Goal: Navigation & Orientation: Find specific page/section

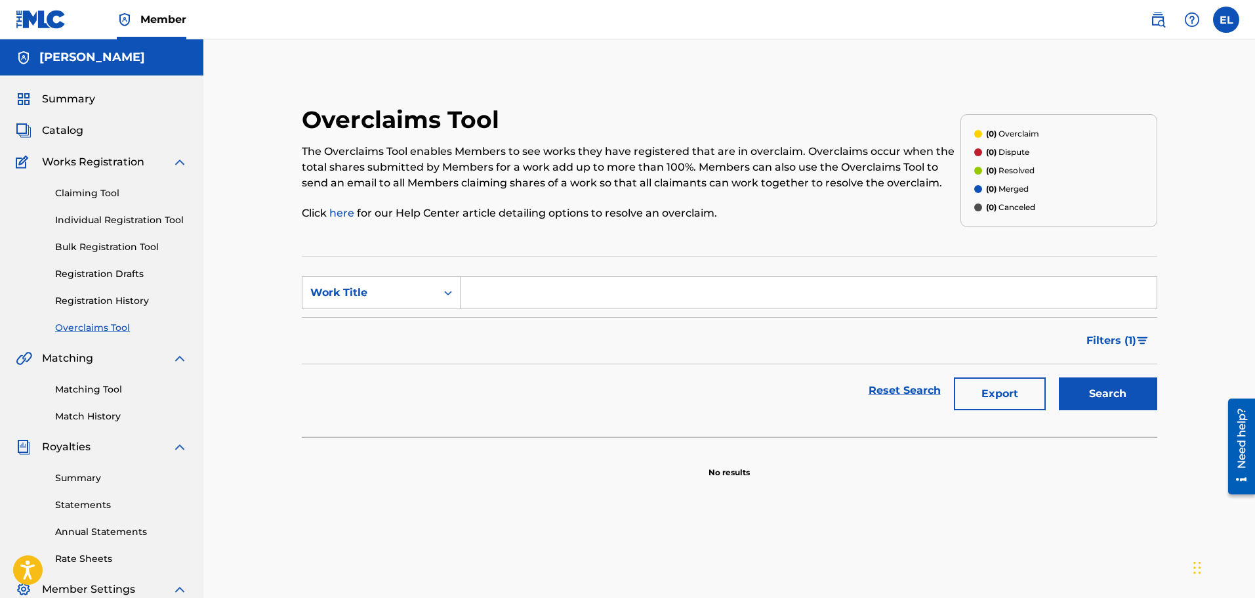
click at [183, 449] on img at bounding box center [180, 447] width 16 height 16
click at [103, 193] on link "Claiming Tool" at bounding box center [121, 193] width 133 height 14
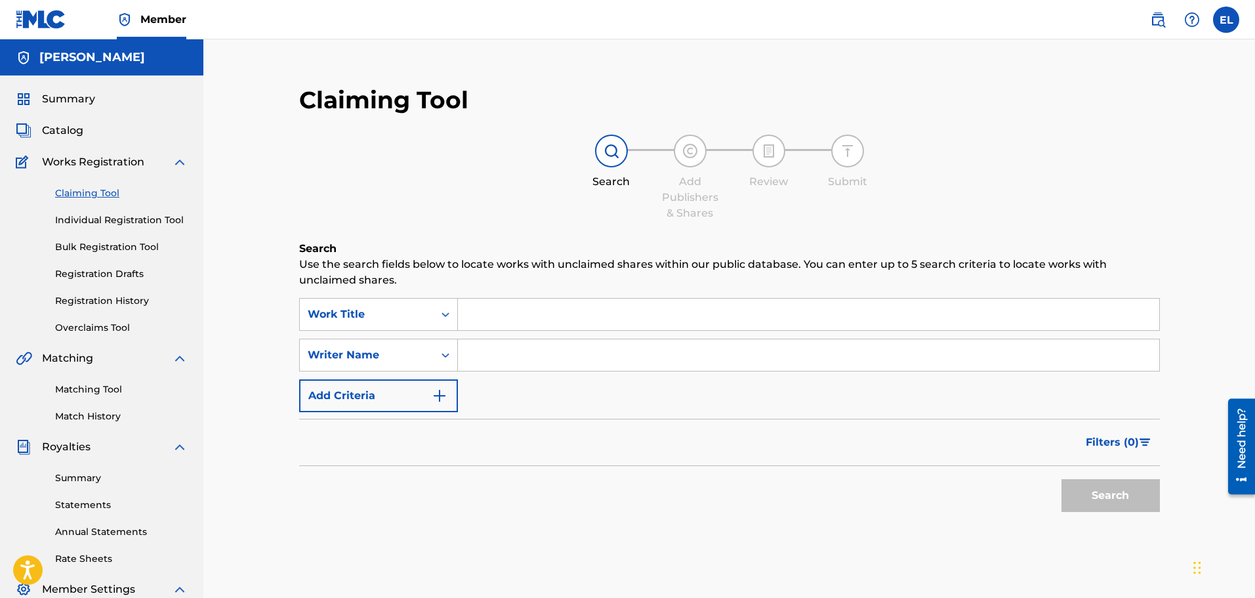
click at [119, 157] on span "Works Registration" at bounding box center [93, 162] width 102 height 16
drag, startPoint x: 118, startPoint y: 165, endPoint x: 131, endPoint y: 165, distance: 13.1
click at [130, 165] on span "Works Registration" at bounding box center [93, 162] width 102 height 16
click at [185, 156] on img at bounding box center [180, 162] width 16 height 16
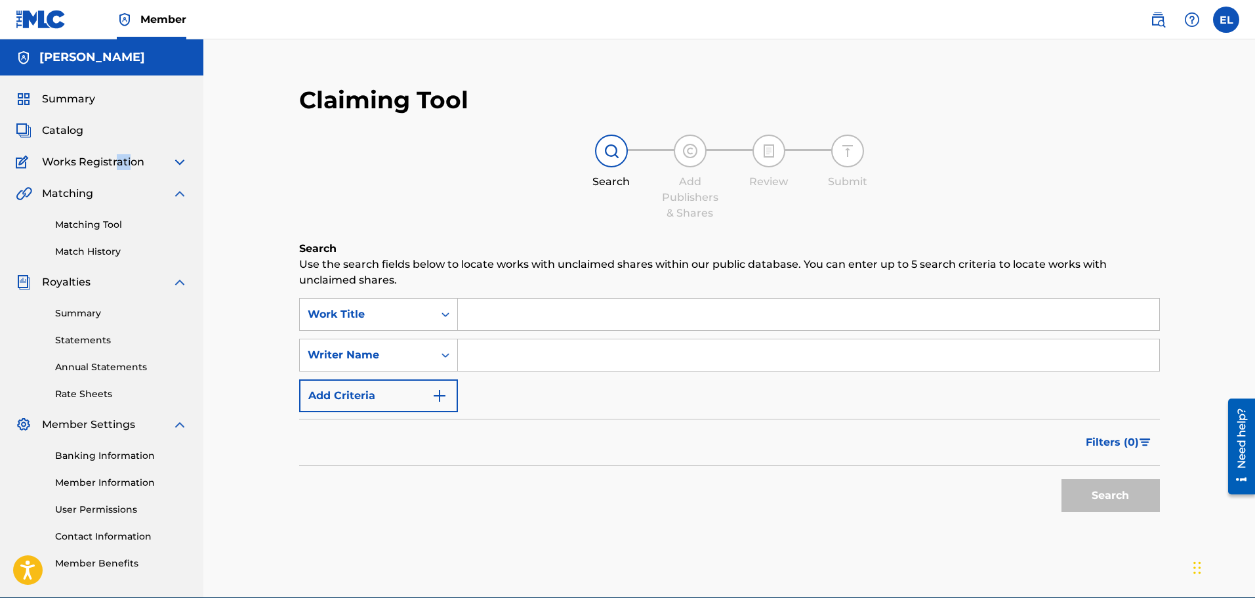
click at [186, 157] on img at bounding box center [180, 162] width 16 height 16
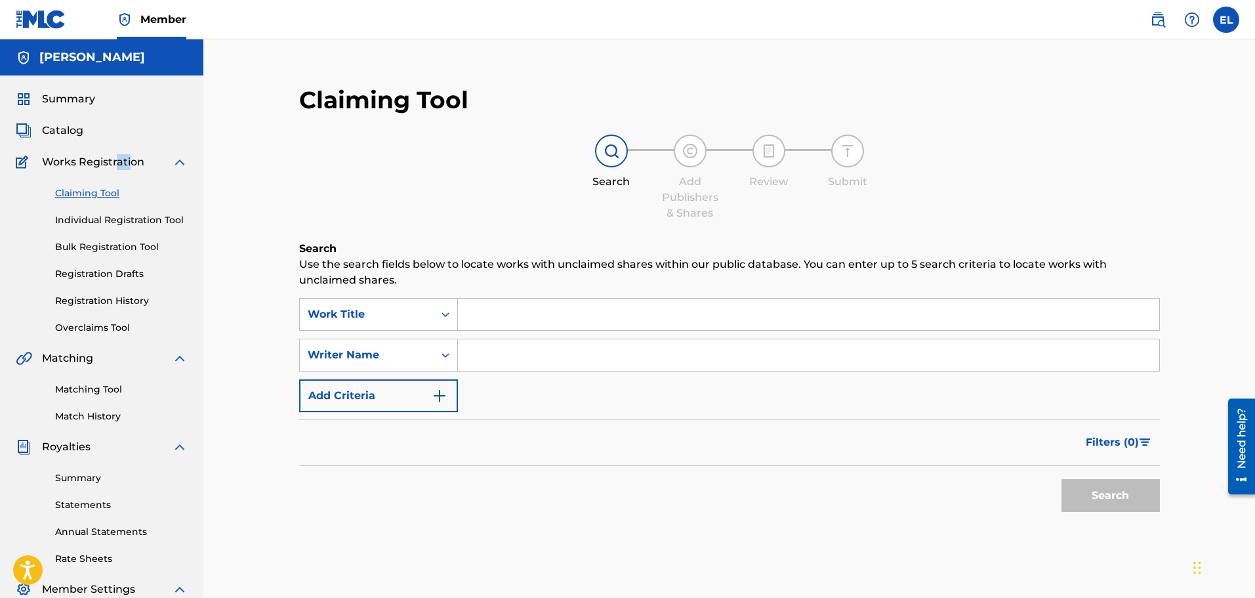
click at [186, 158] on img at bounding box center [180, 162] width 16 height 16
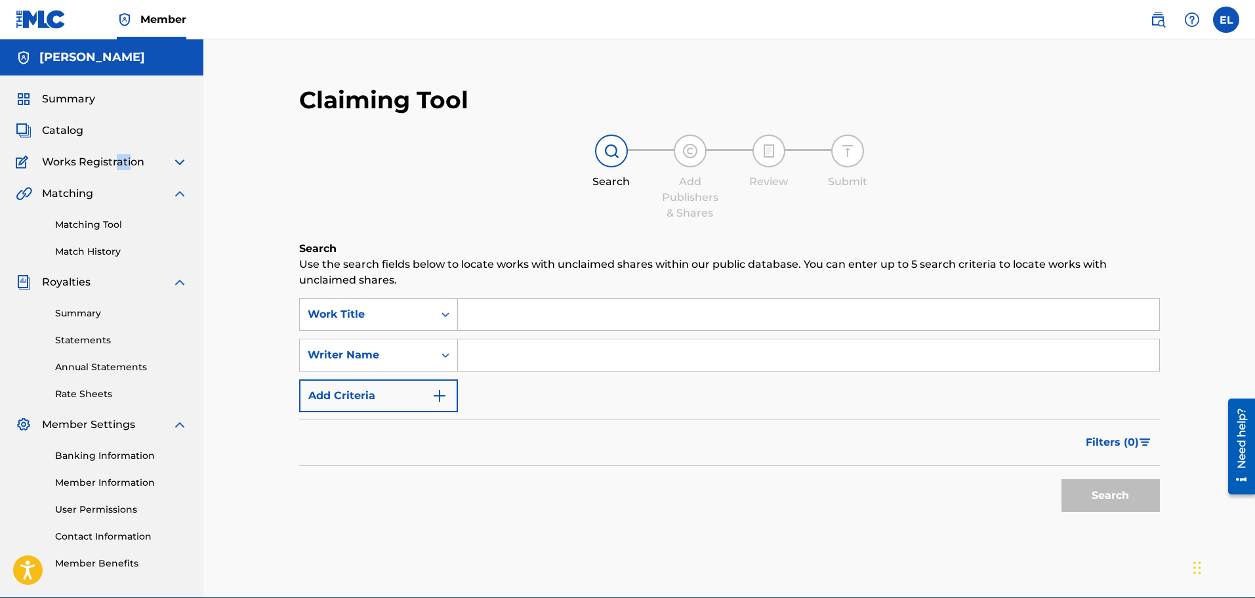
click at [184, 161] on img at bounding box center [180, 162] width 16 height 16
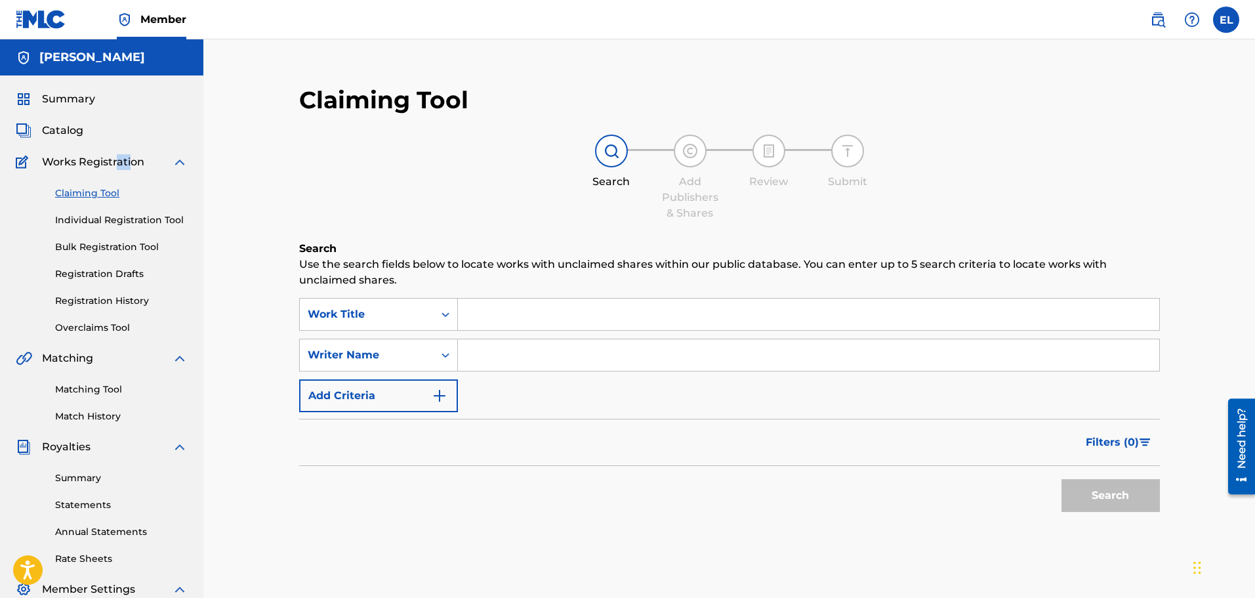
click at [103, 333] on link "Overclaims Tool" at bounding box center [121, 328] width 133 height 14
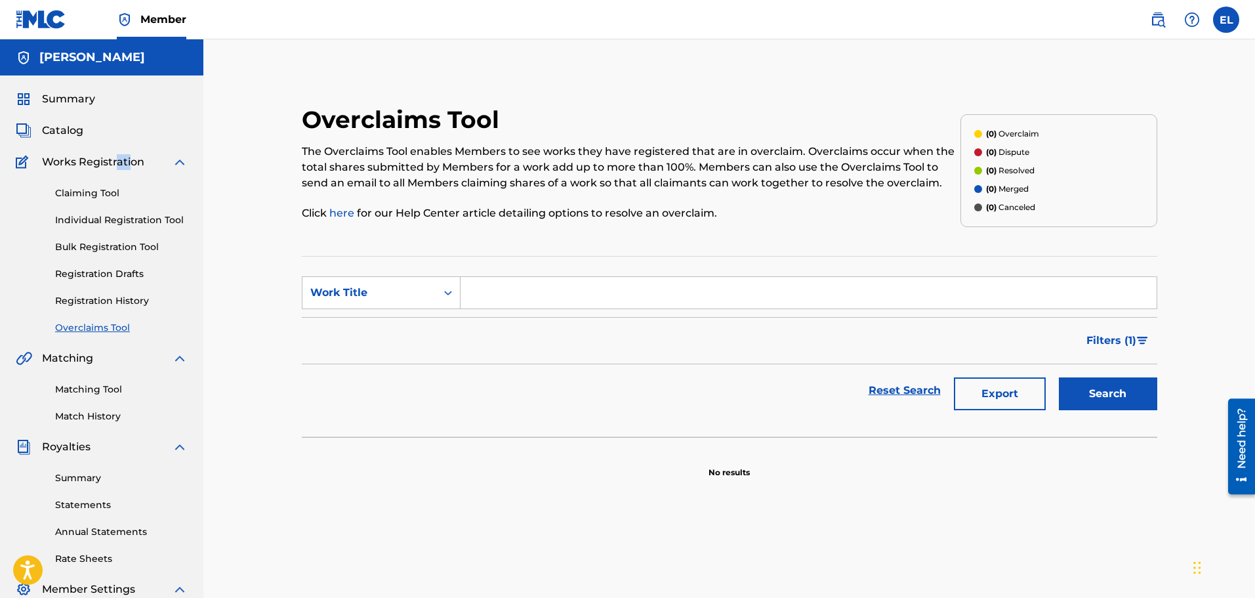
click at [92, 414] on link "Match History" at bounding box center [121, 416] width 133 height 14
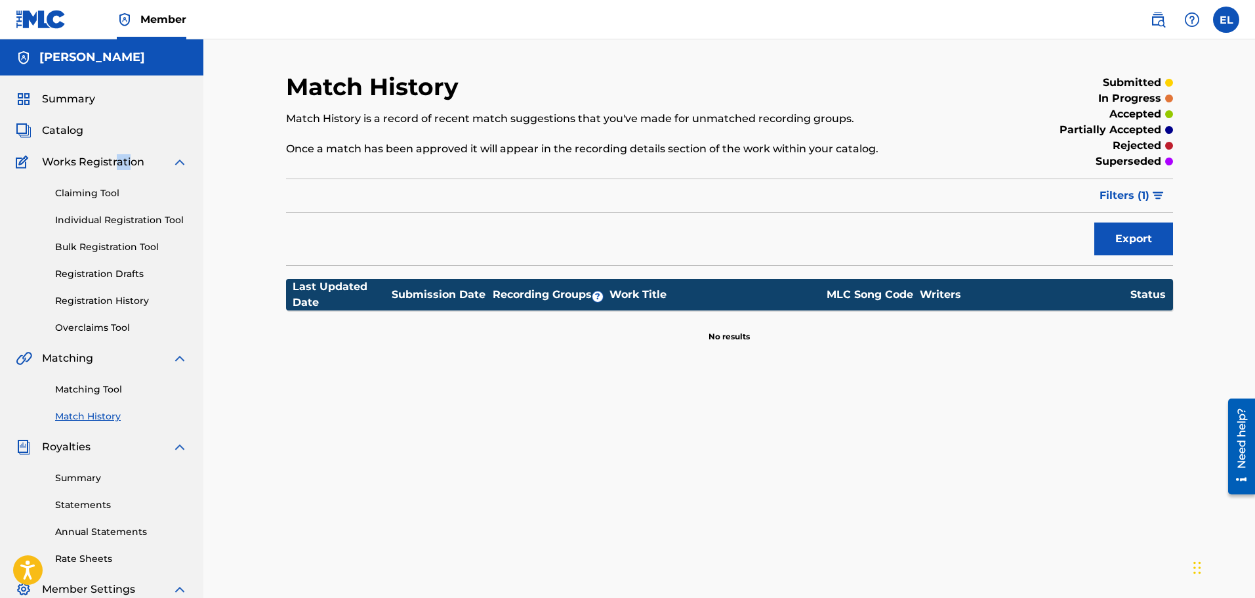
click at [87, 477] on link "Summary" at bounding box center [121, 478] width 133 height 14
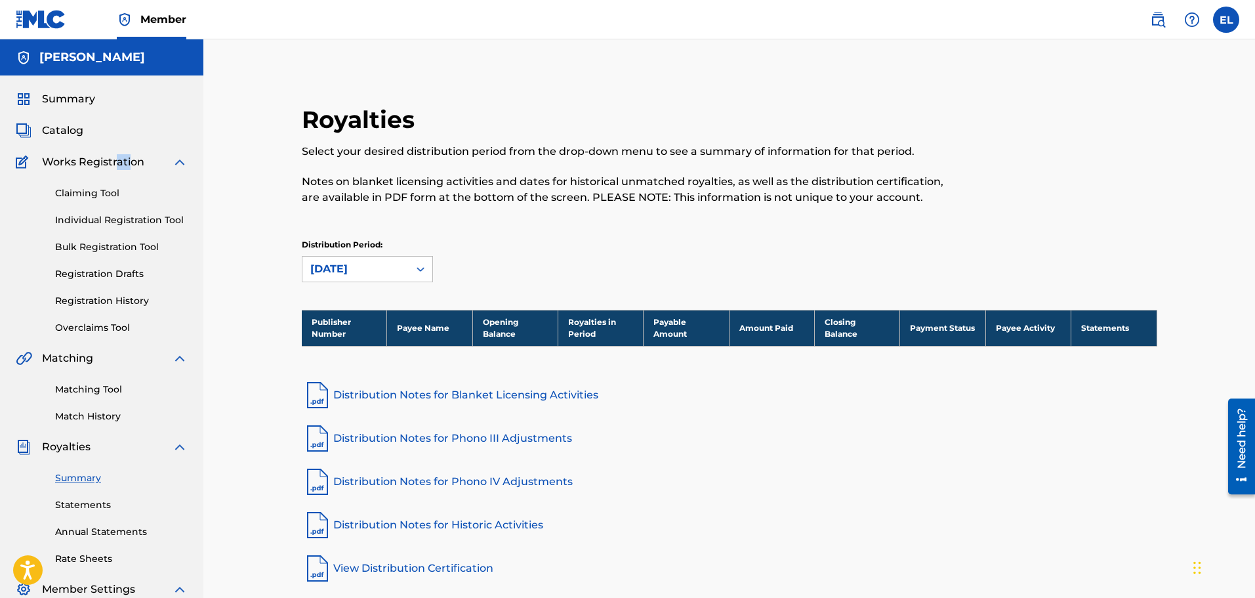
click at [94, 506] on link "Statements" at bounding box center [121, 505] width 133 height 14
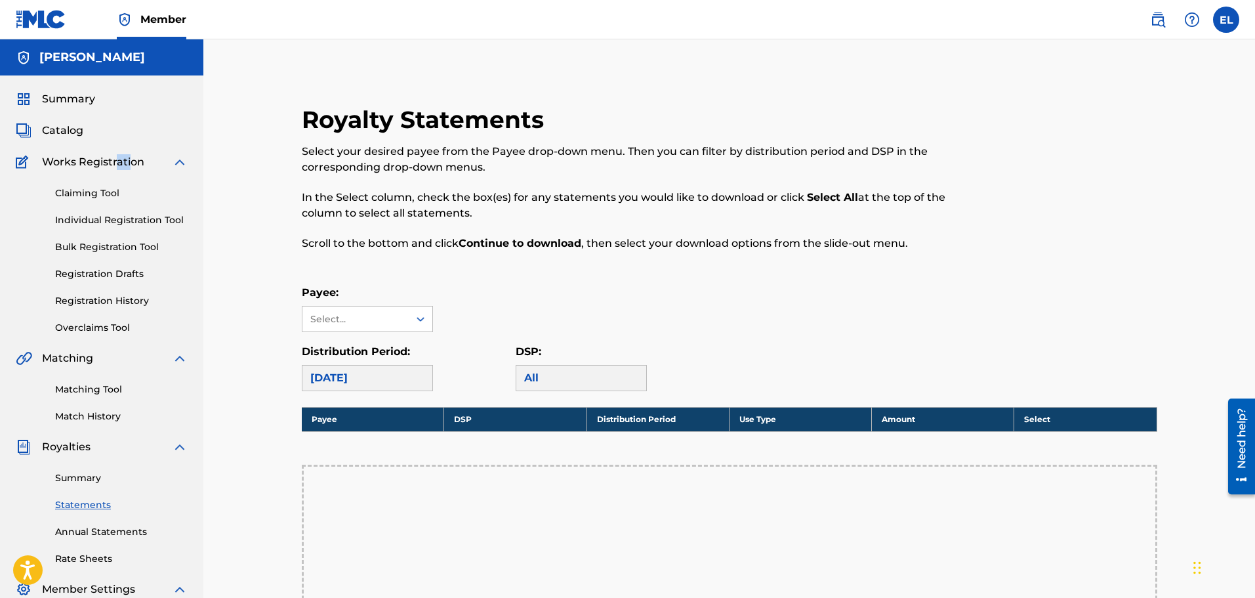
click at [79, 135] on span "Catalog" at bounding box center [62, 131] width 41 height 16
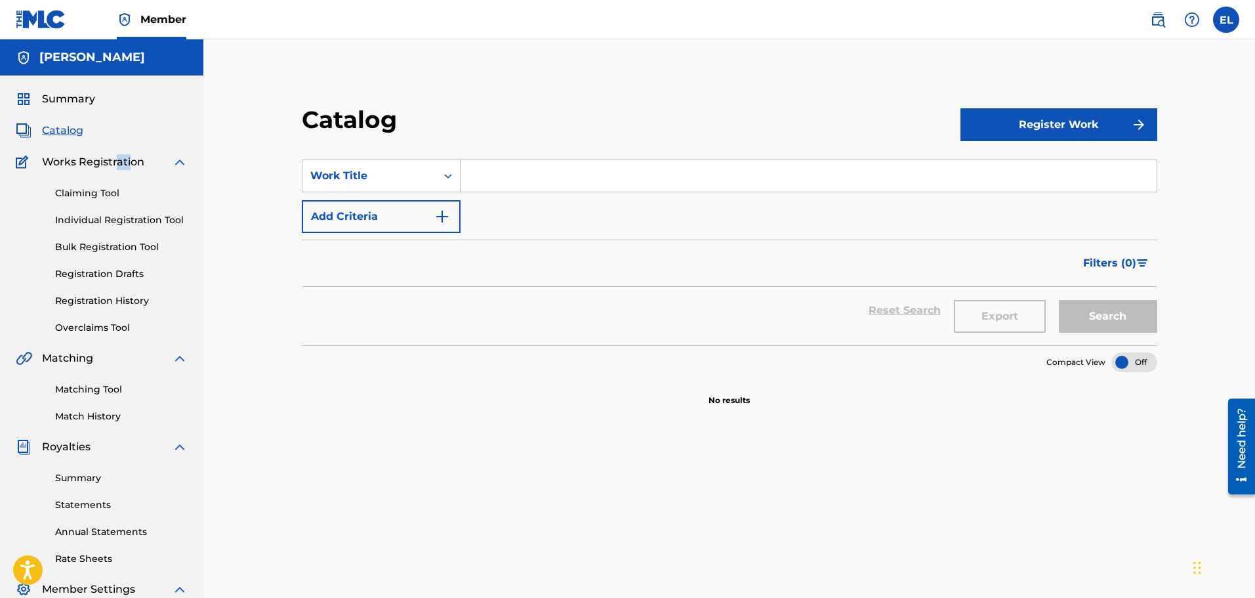
click at [79, 135] on span "Catalog" at bounding box center [62, 131] width 41 height 16
click at [77, 104] on span "Summary" at bounding box center [68, 99] width 53 height 16
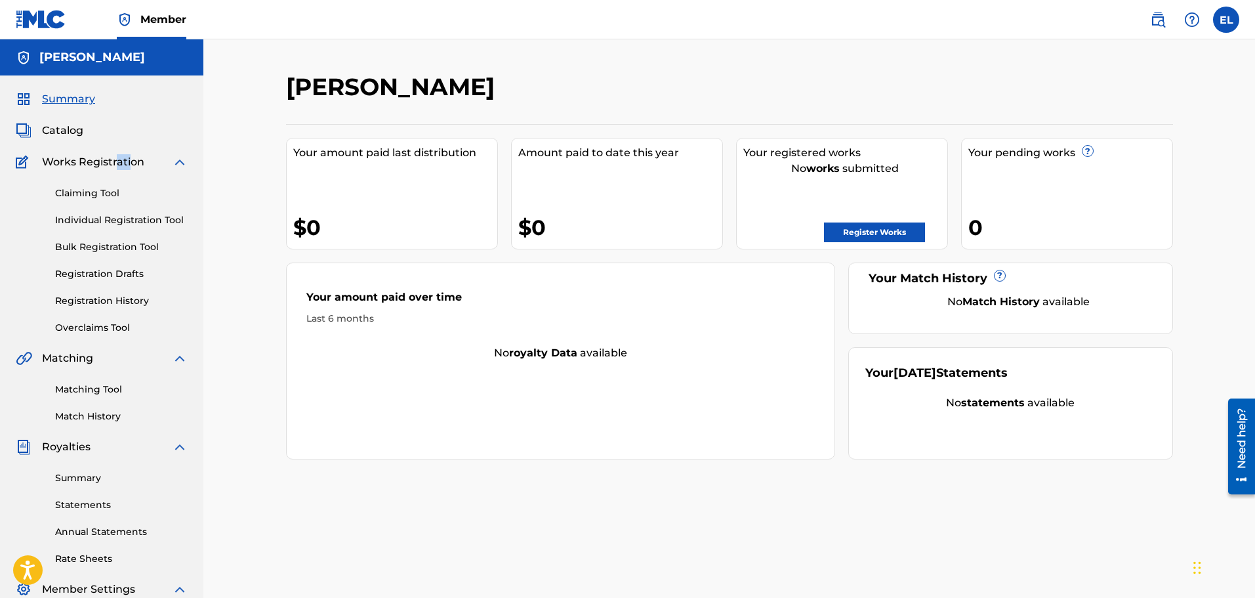
click at [130, 246] on link "Bulk Registration Tool" at bounding box center [121, 247] width 133 height 14
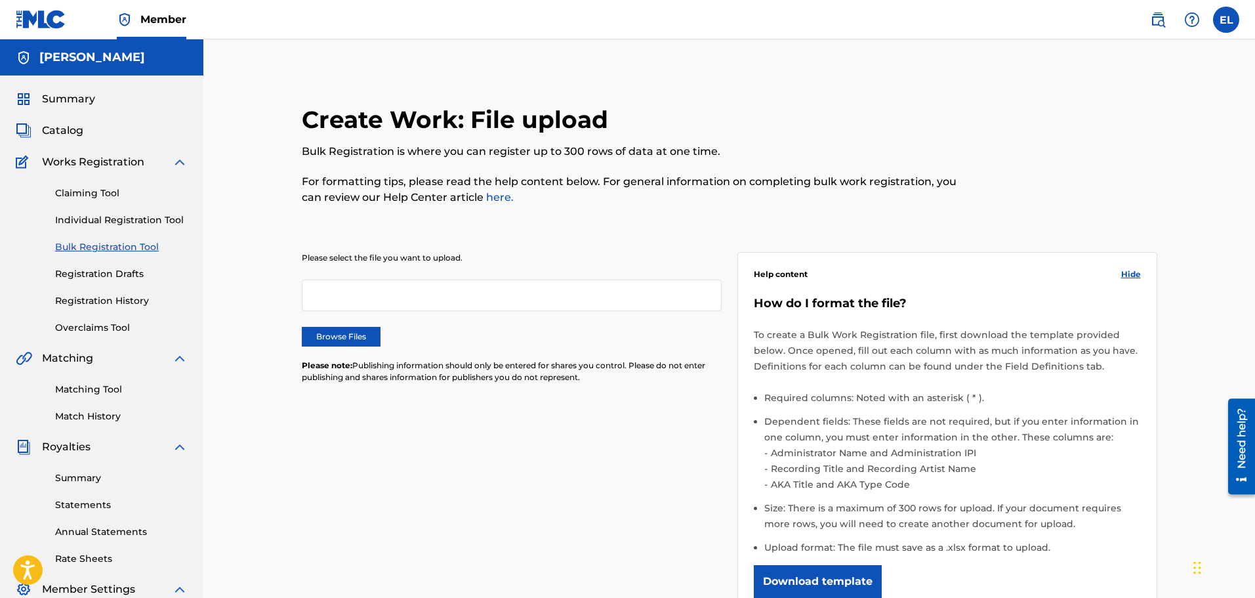
drag, startPoint x: 46, startPoint y: 84, endPoint x: 42, endPoint y: 97, distance: 13.7
click at [45, 85] on div "Summary Catalog Works Registration Claiming Tool Individual Registration Tool B…" at bounding box center [101, 412] width 203 height 675
click at [43, 100] on link "Summary" at bounding box center [55, 99] width 79 height 16
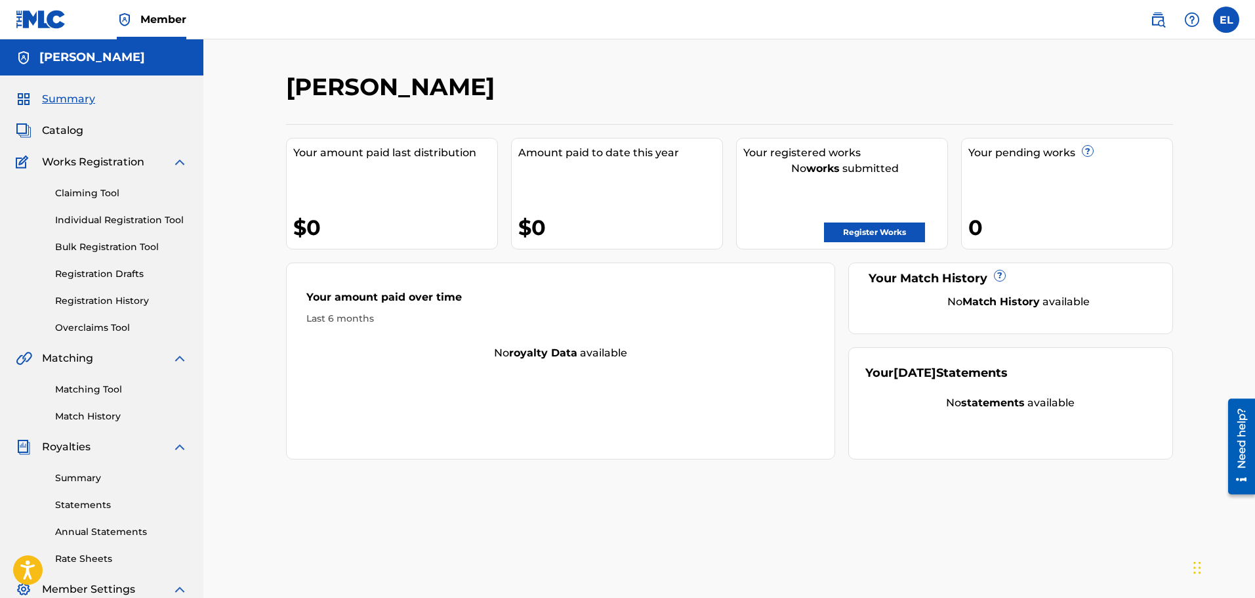
click at [49, 136] on span "Catalog" at bounding box center [62, 131] width 41 height 16
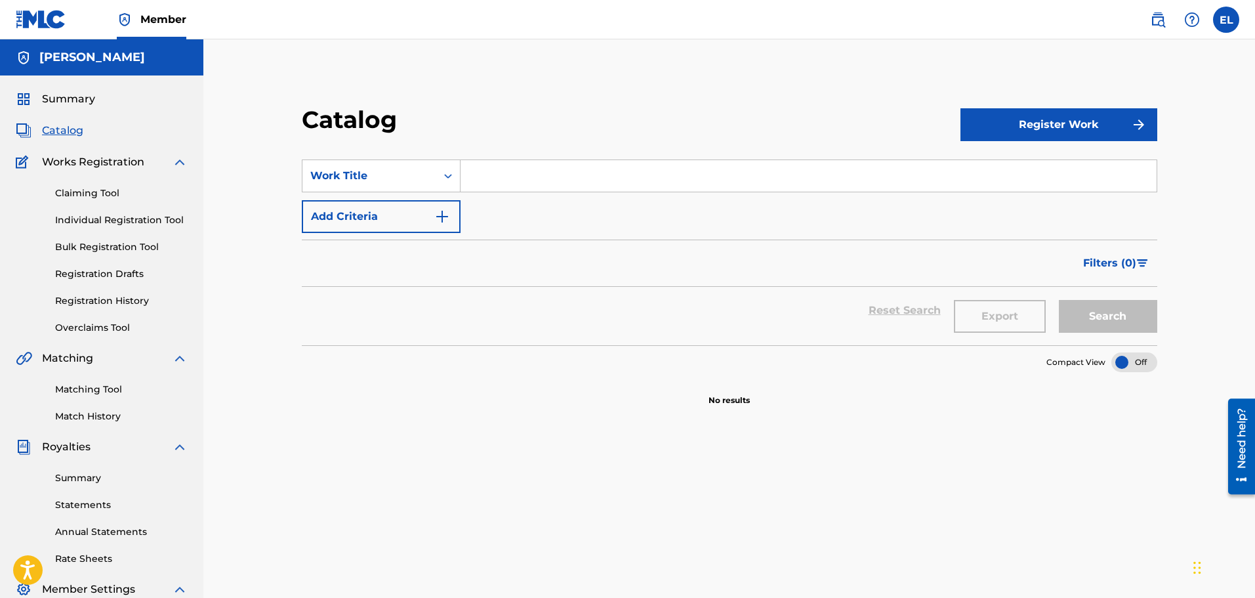
click at [50, 133] on span "Catalog" at bounding box center [62, 131] width 41 height 16
click at [54, 171] on div "Claiming Tool Individual Registration Tool Bulk Registration Tool Registration …" at bounding box center [102, 252] width 172 height 165
click at [60, 163] on span "Works Registration" at bounding box center [93, 162] width 102 height 16
drag, startPoint x: 67, startPoint y: 180, endPoint x: 68, endPoint y: 189, distance: 8.6
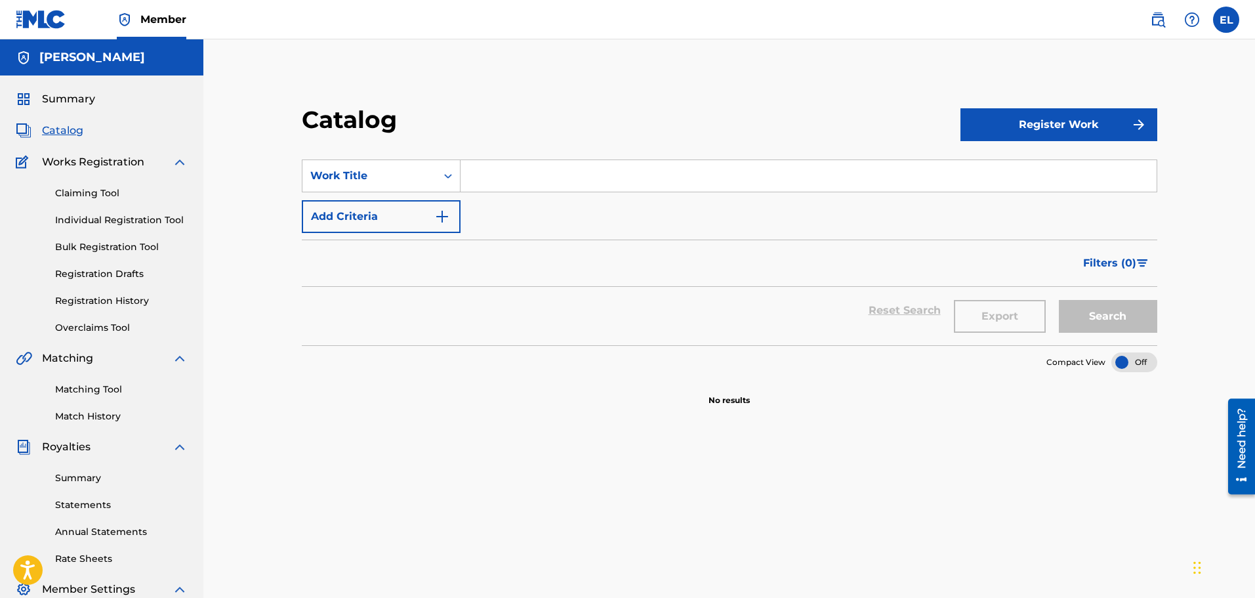
click at [67, 186] on div "Claiming Tool Individual Registration Tool Bulk Registration Tool Registration …" at bounding box center [102, 252] width 172 height 165
click at [68, 189] on link "Claiming Tool" at bounding box center [121, 193] width 133 height 14
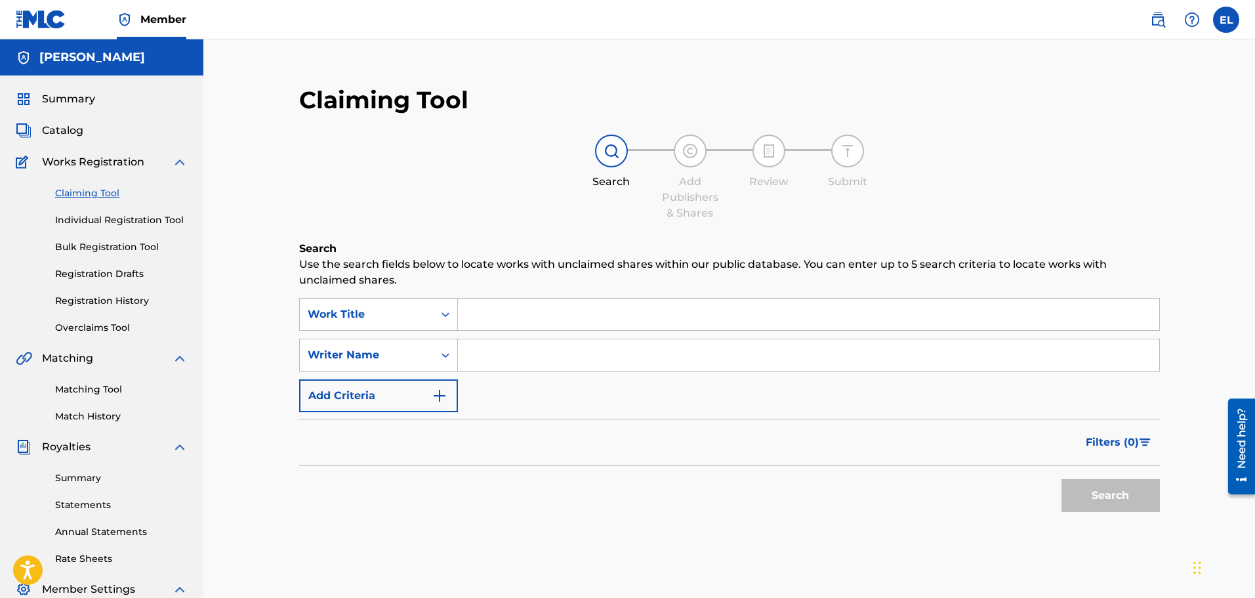
click at [74, 223] on link "Individual Registration Tool" at bounding box center [121, 220] width 133 height 14
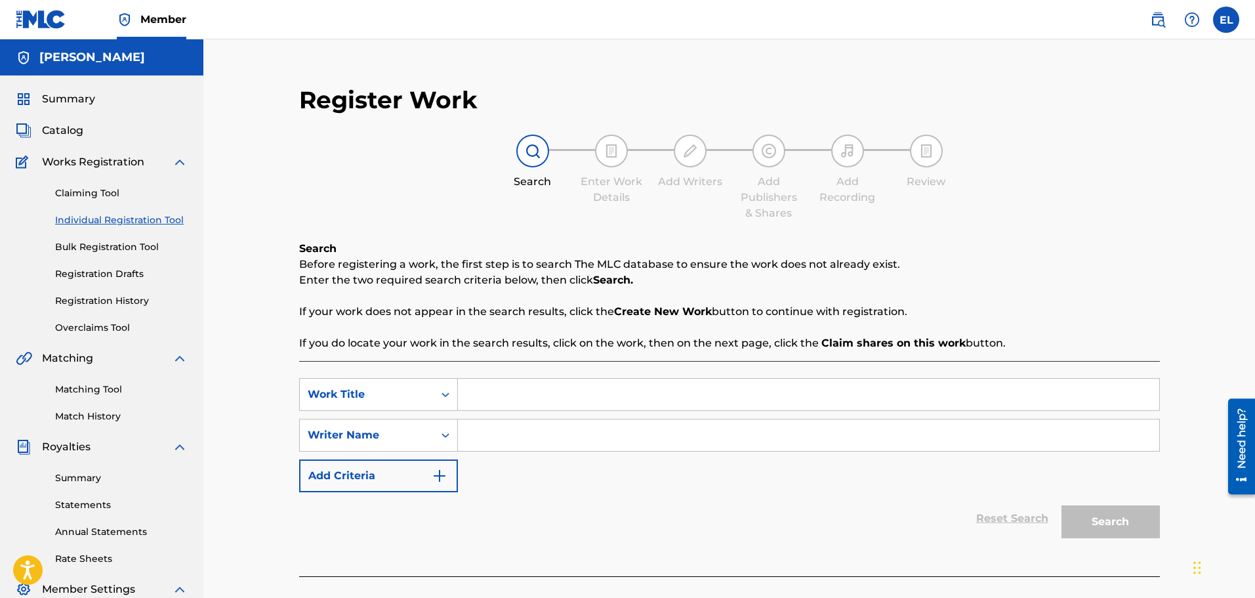
click at [94, 251] on link "Bulk Registration Tool" at bounding box center [121, 247] width 133 height 14
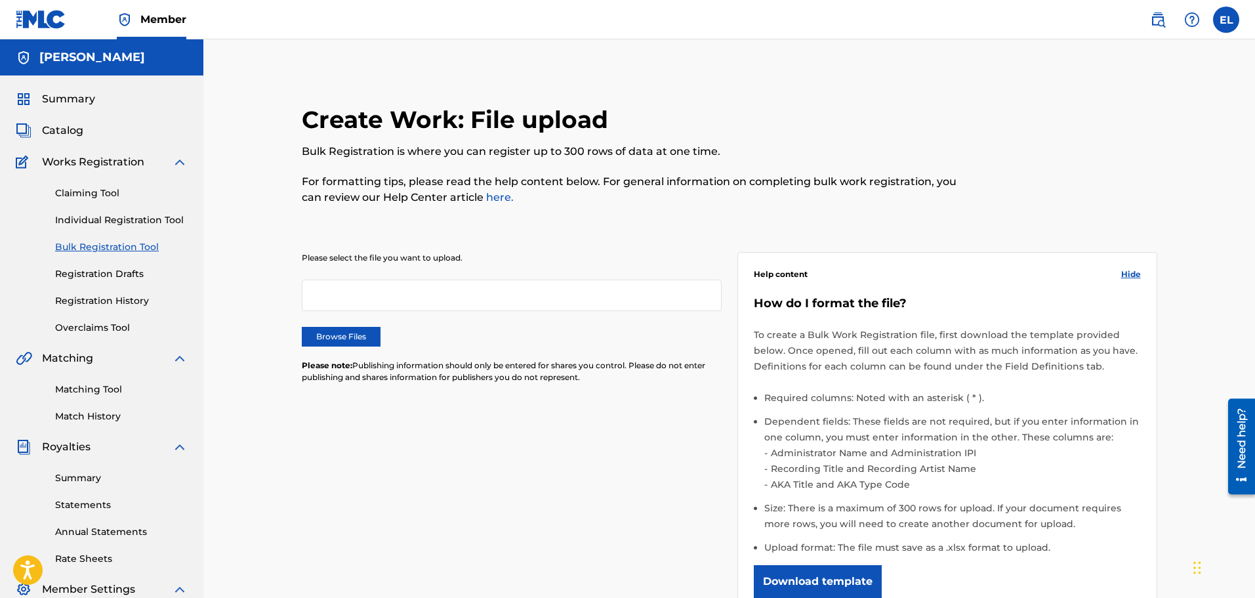
click at [95, 291] on div "Claiming Tool Individual Registration Tool Bulk Registration Tool Registration …" at bounding box center [102, 252] width 172 height 165
click at [171, 447] on div "Royalties" at bounding box center [102, 447] width 172 height 16
click at [180, 445] on img at bounding box center [180, 447] width 16 height 16
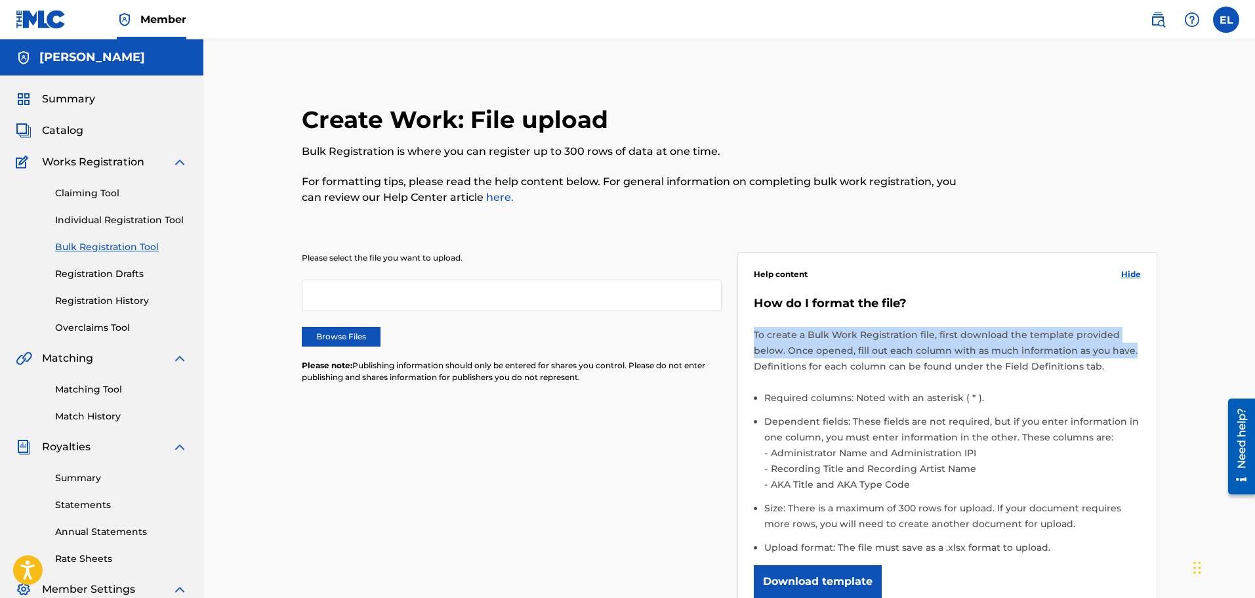
drag, startPoint x: 1252, startPoint y: 308, endPoint x: 1250, endPoint y: 355, distance: 47.3
click at [1250, 355] on div "Create Work: File upload Bulk Registration is where you can register up to 300 …" at bounding box center [729, 405] width 1052 height 733
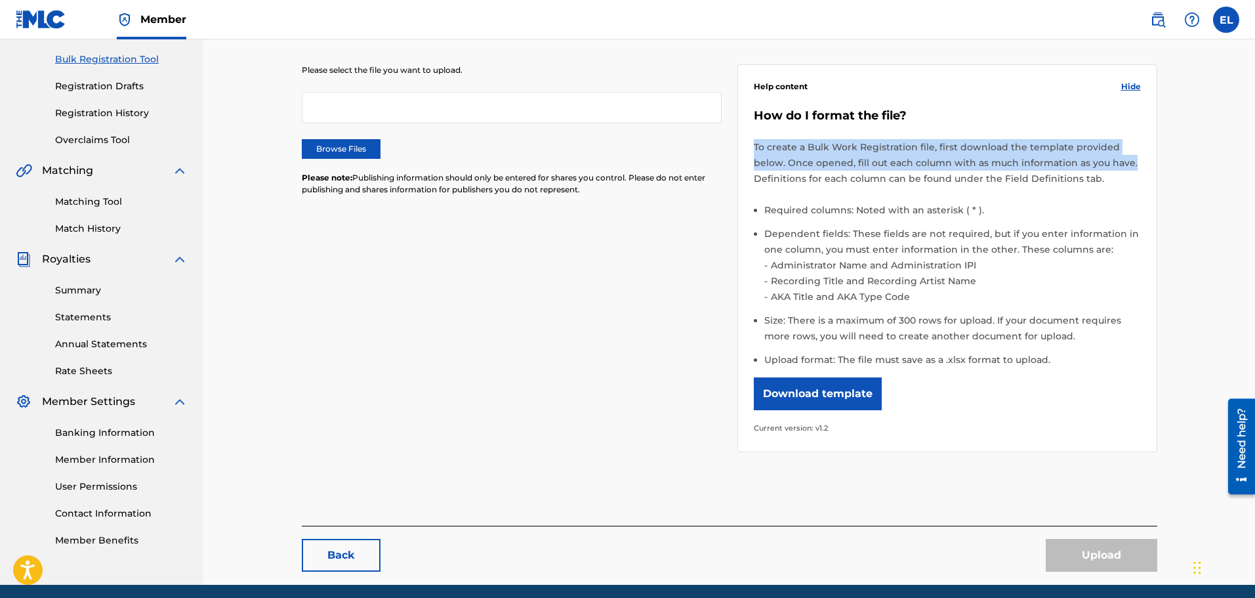
scroll to position [237, 0]
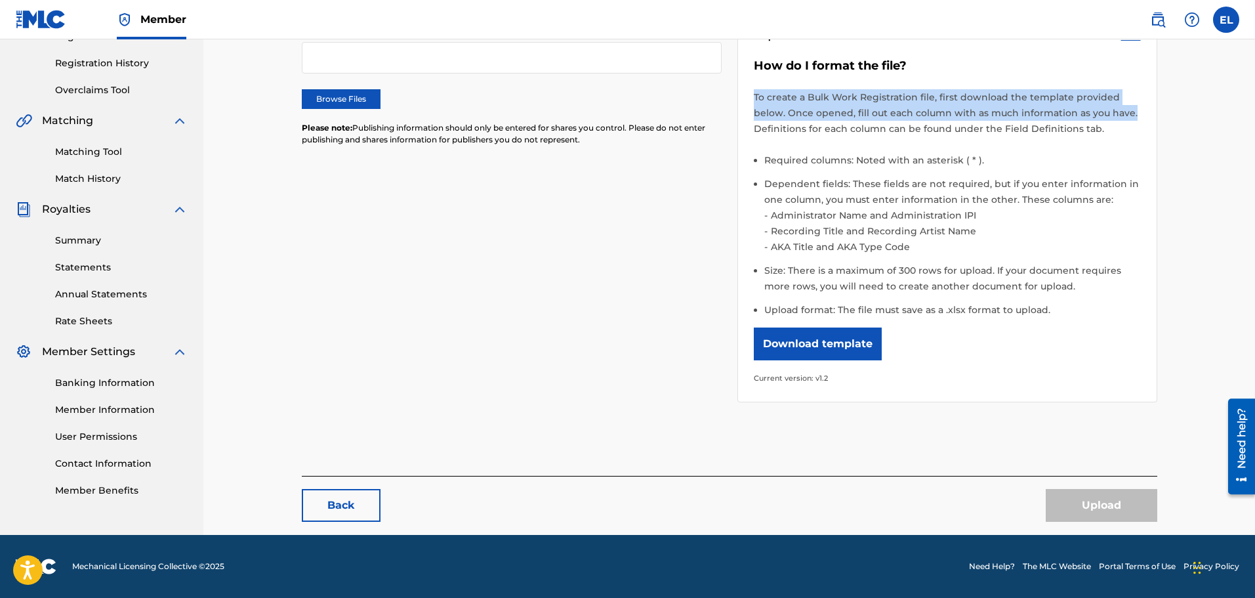
click at [58, 21] on img at bounding box center [41, 19] width 51 height 19
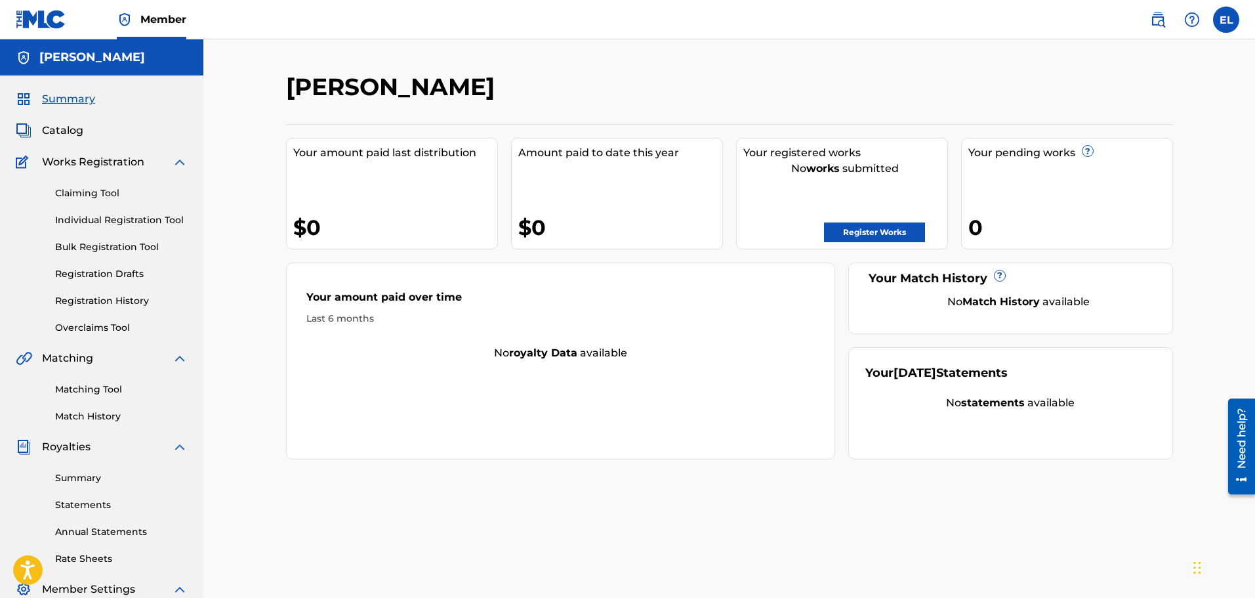
click at [1023, 189] on div "Your pending works ? 0" at bounding box center [1067, 194] width 212 height 112
click at [868, 232] on link "Register Works" at bounding box center [874, 232] width 101 height 20
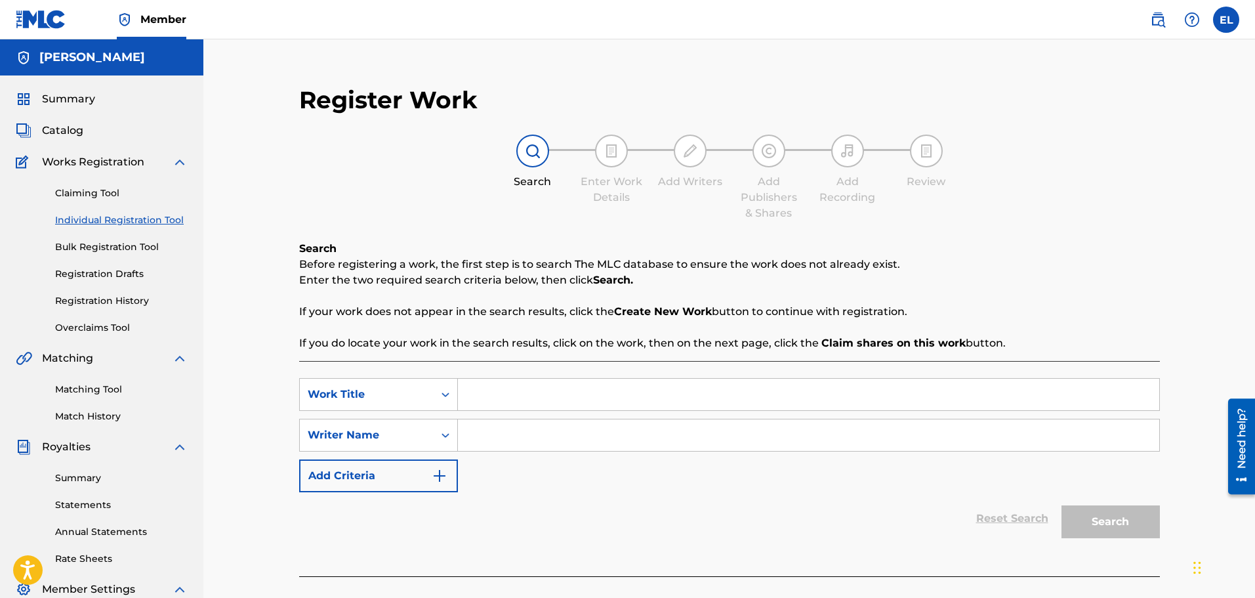
click at [71, 199] on link "Claiming Tool" at bounding box center [121, 193] width 133 height 14
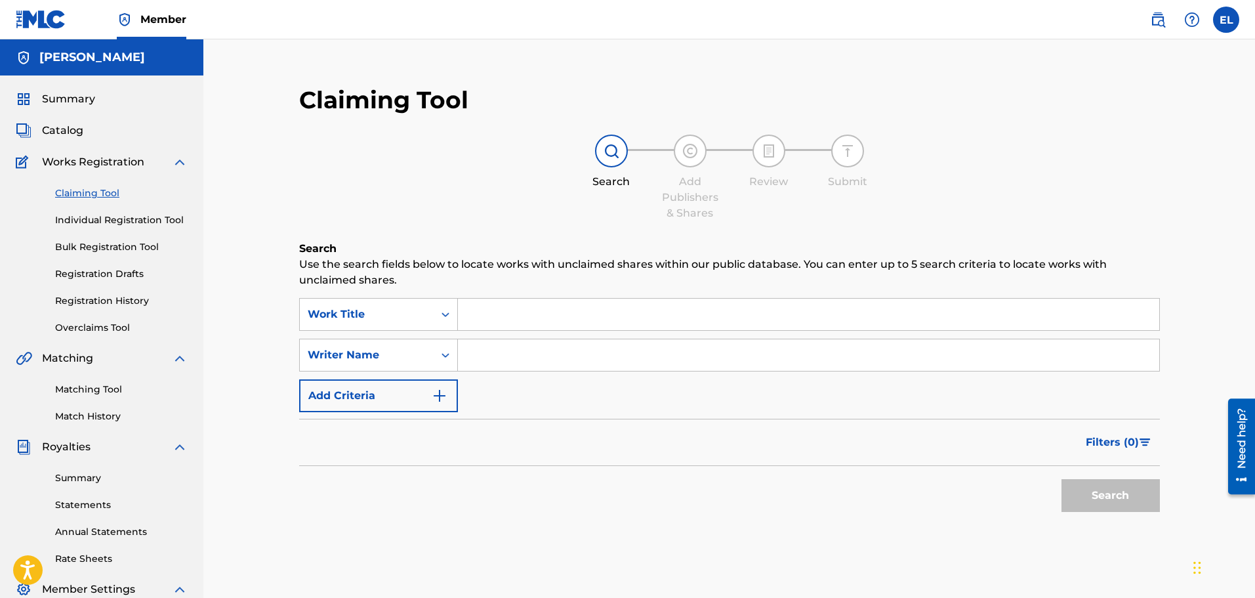
click at [98, 216] on link "Individual Registration Tool" at bounding box center [121, 220] width 133 height 14
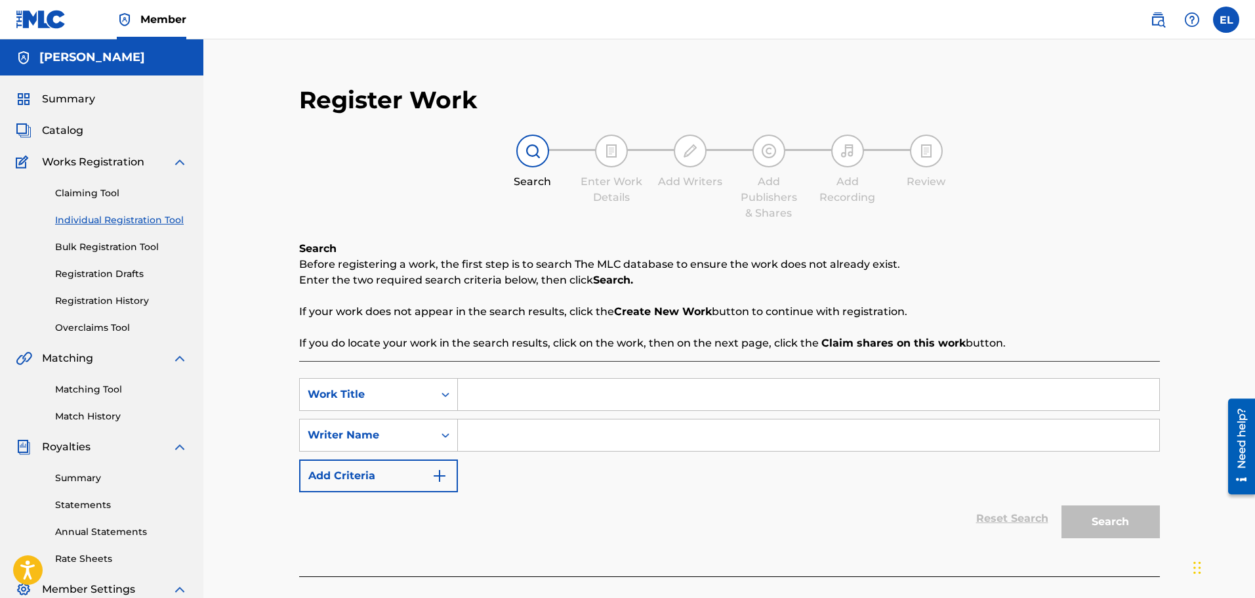
click at [82, 250] on link "Bulk Registration Tool" at bounding box center [121, 247] width 133 height 14
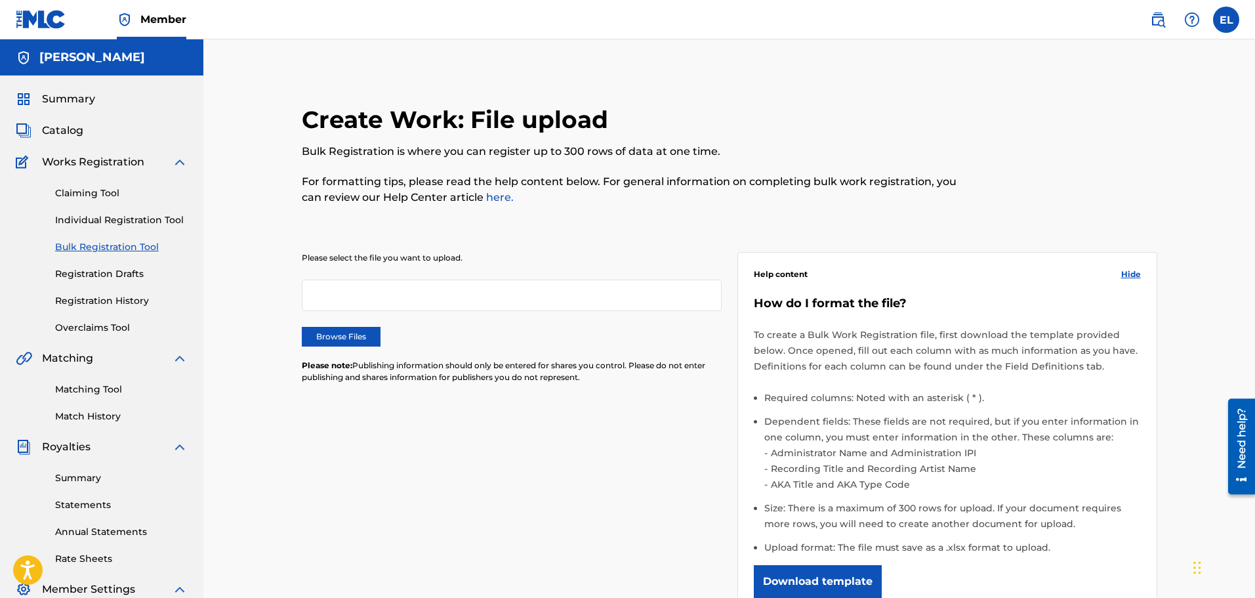
click at [85, 300] on link "Registration History" at bounding box center [121, 301] width 133 height 14
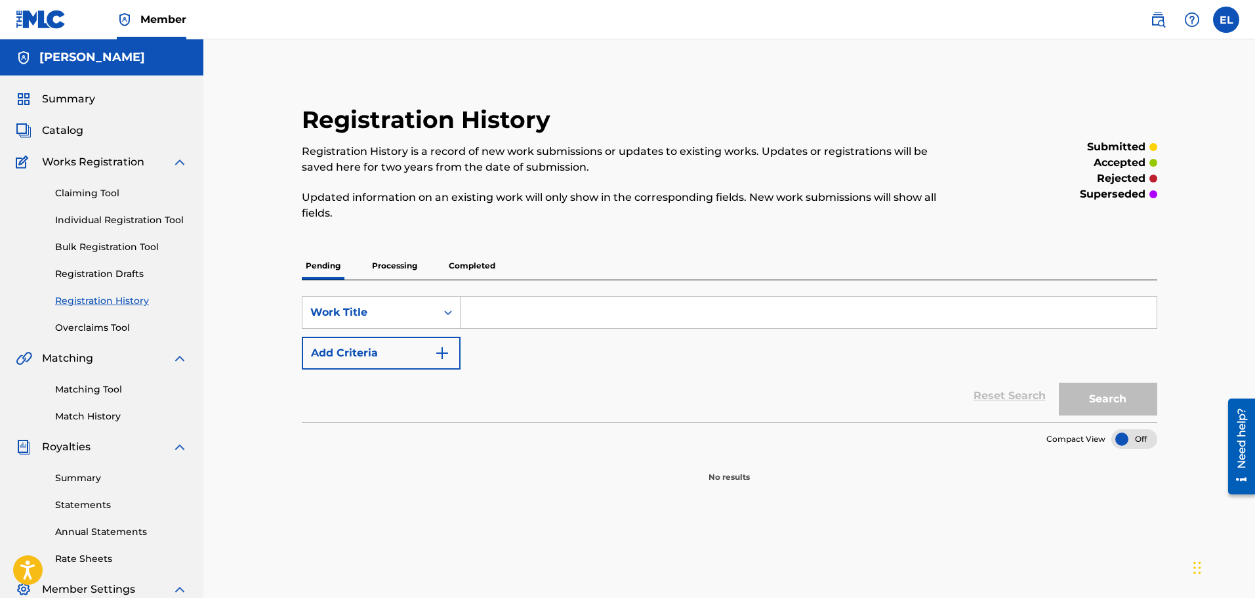
click at [81, 325] on link "Overclaims Tool" at bounding box center [121, 328] width 133 height 14
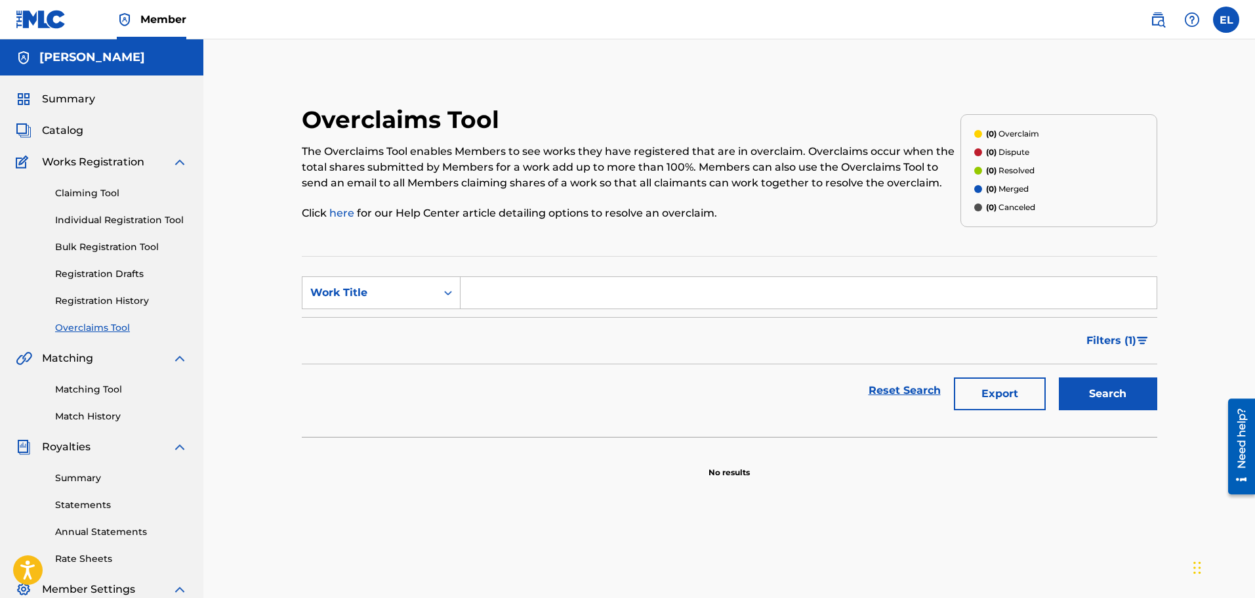
click at [79, 369] on div "Matching Tool Match History" at bounding box center [102, 394] width 172 height 57
click at [80, 359] on span "Matching" at bounding box center [67, 358] width 51 height 16
click at [85, 387] on link "Matching Tool" at bounding box center [121, 389] width 133 height 14
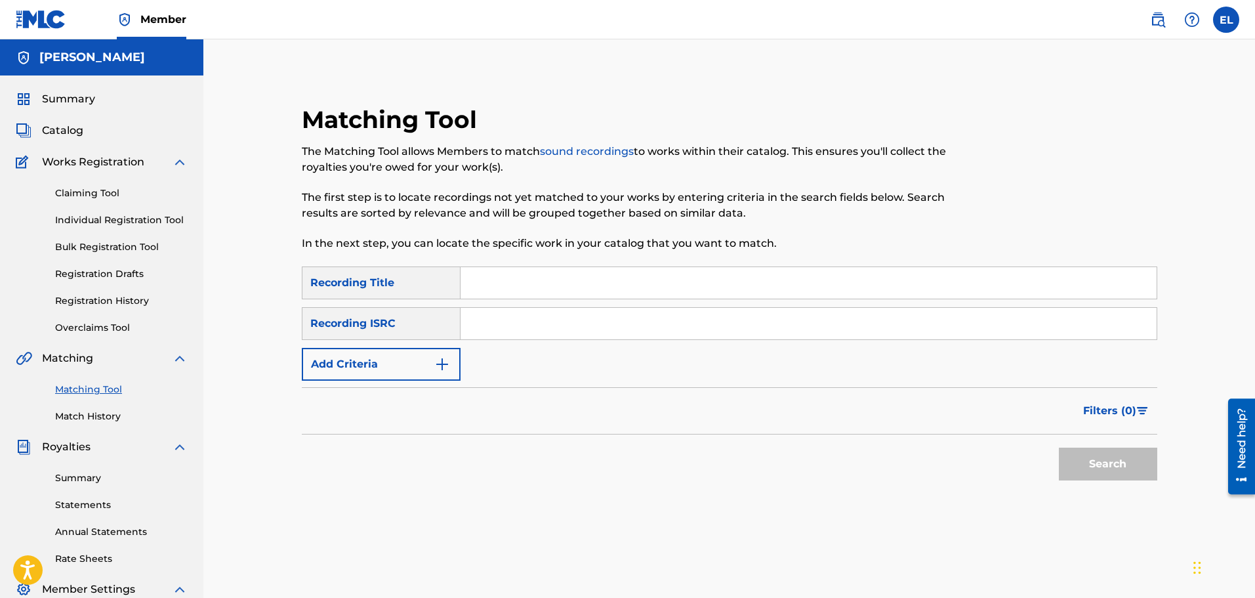
click at [96, 413] on link "Match History" at bounding box center [121, 416] width 133 height 14
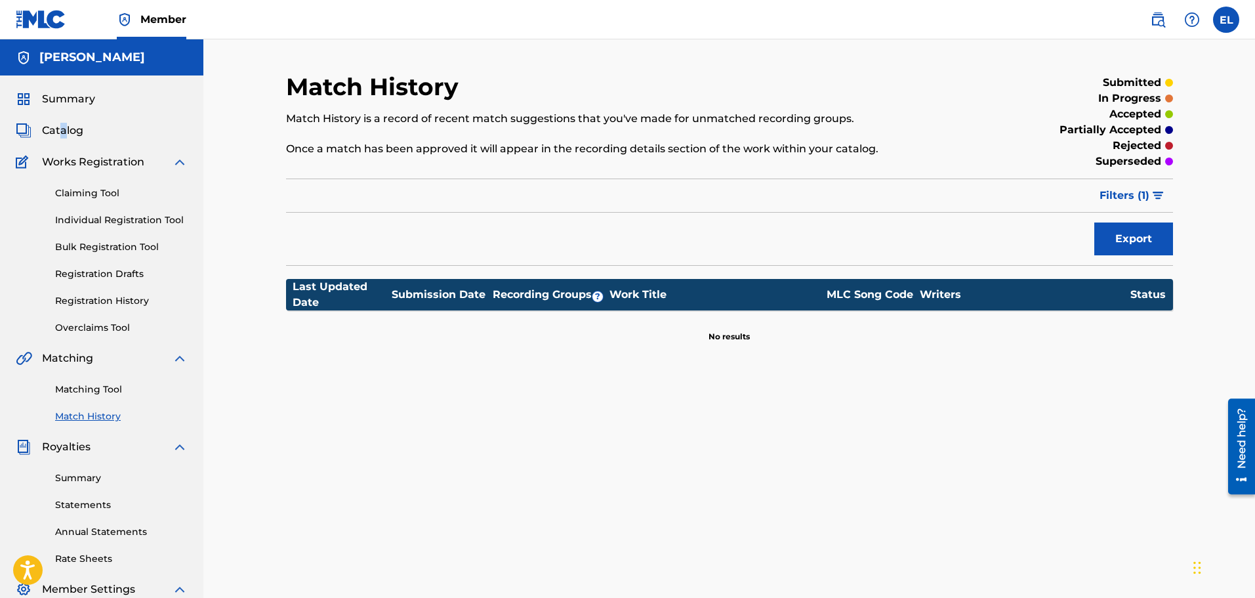
click at [63, 117] on div "Summary Catalog Works Registration Claiming Tool Individual Registration Tool B…" at bounding box center [101, 412] width 203 height 675
click at [56, 127] on span "Catalog" at bounding box center [62, 131] width 41 height 16
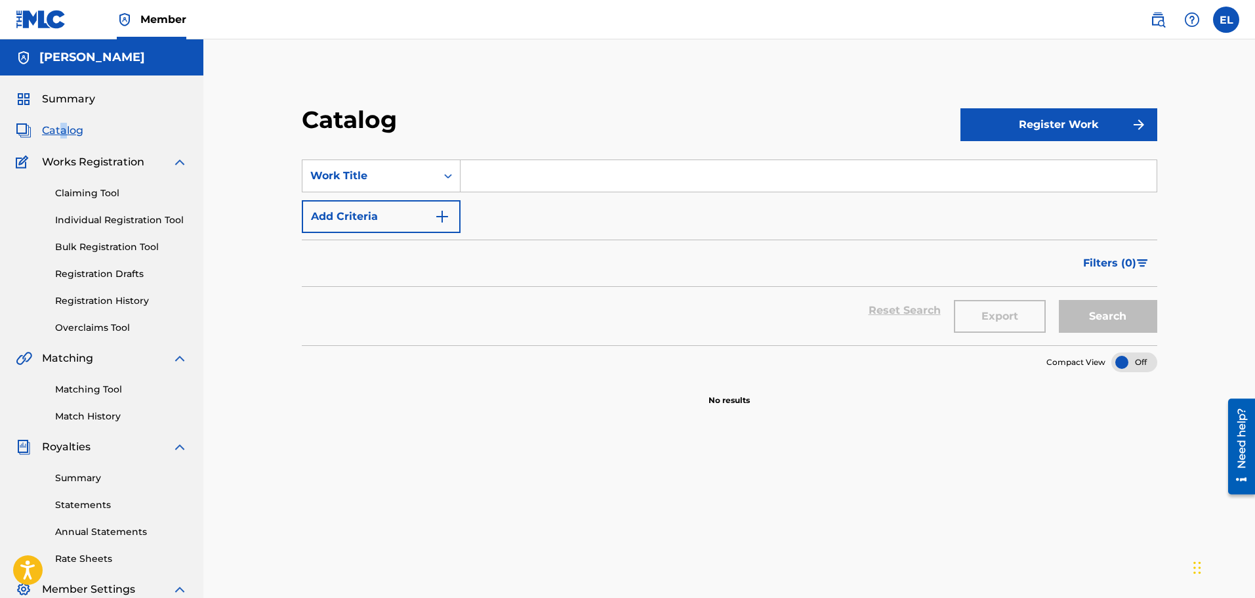
click at [53, 102] on span "Summary" at bounding box center [68, 99] width 53 height 16
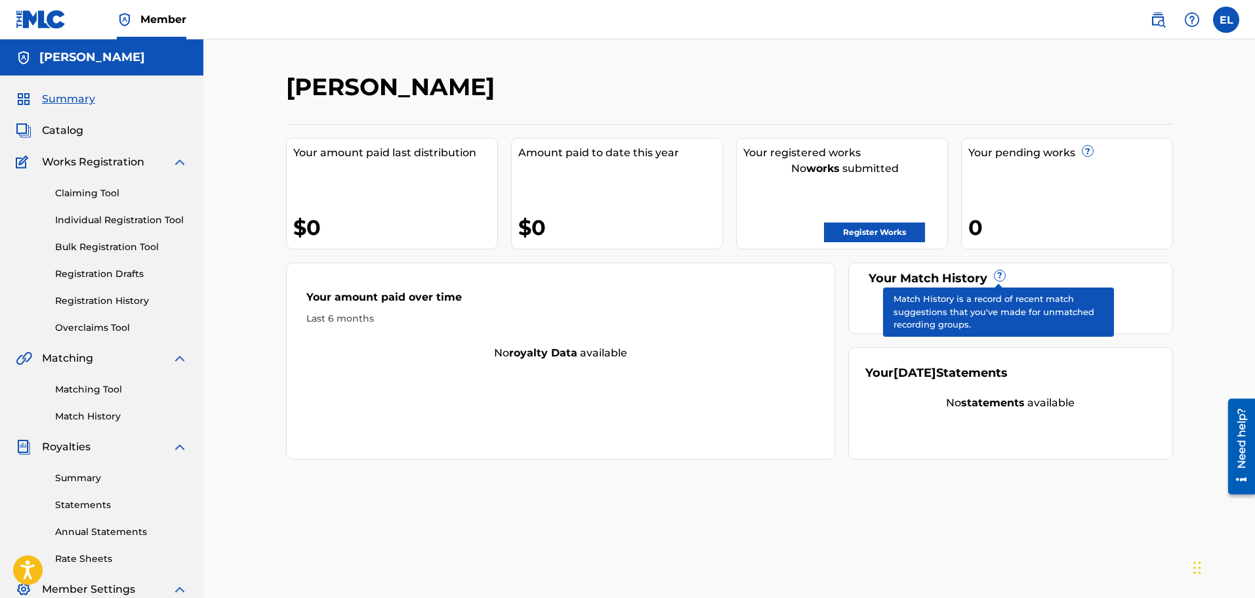
click at [1002, 275] on span "?" at bounding box center [999, 275] width 10 height 10
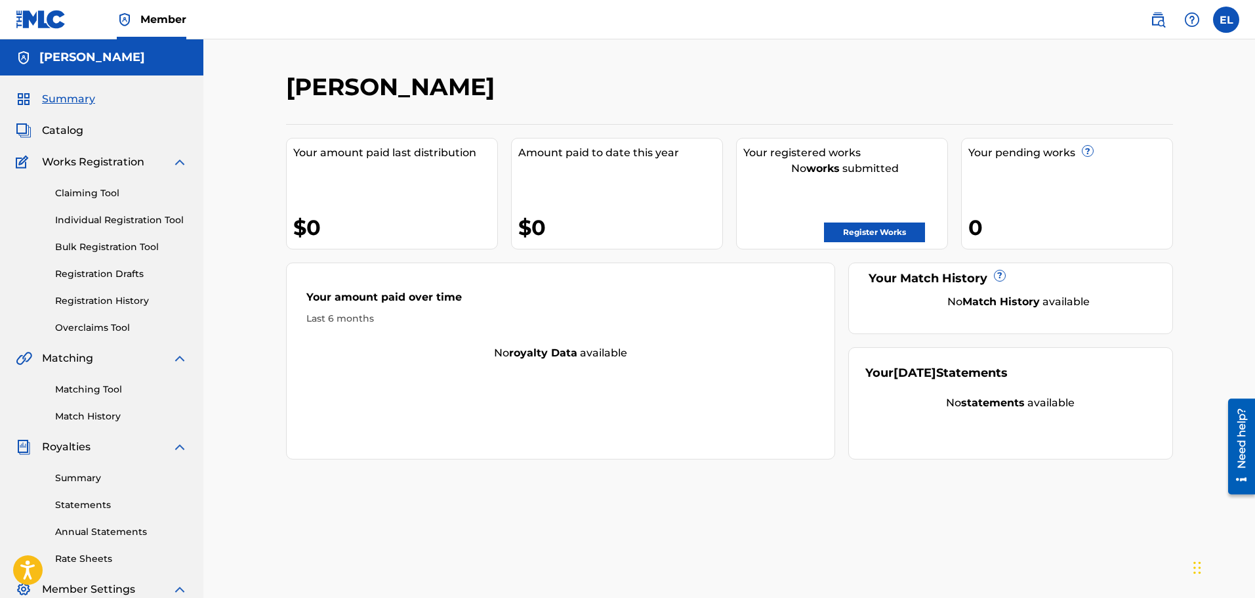
click at [989, 382] on div "Your [DATE] Statements" at bounding box center [936, 373] width 142 height 18
click at [857, 229] on link "Register Works" at bounding box center [874, 232] width 101 height 20
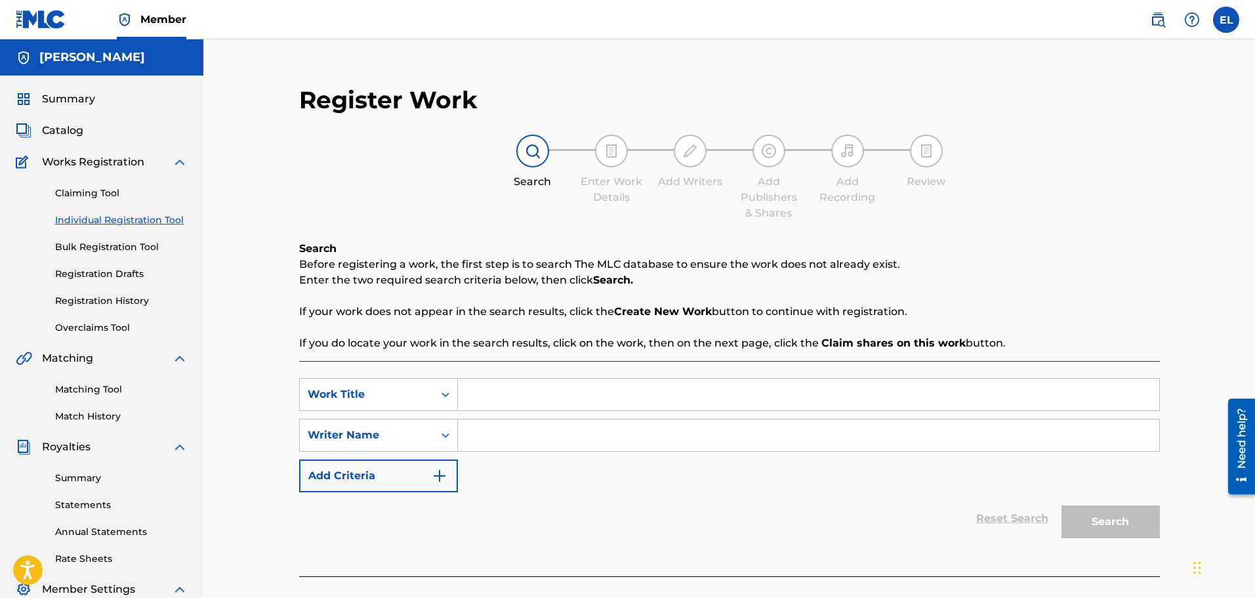
click at [79, 197] on link "Claiming Tool" at bounding box center [121, 193] width 133 height 14
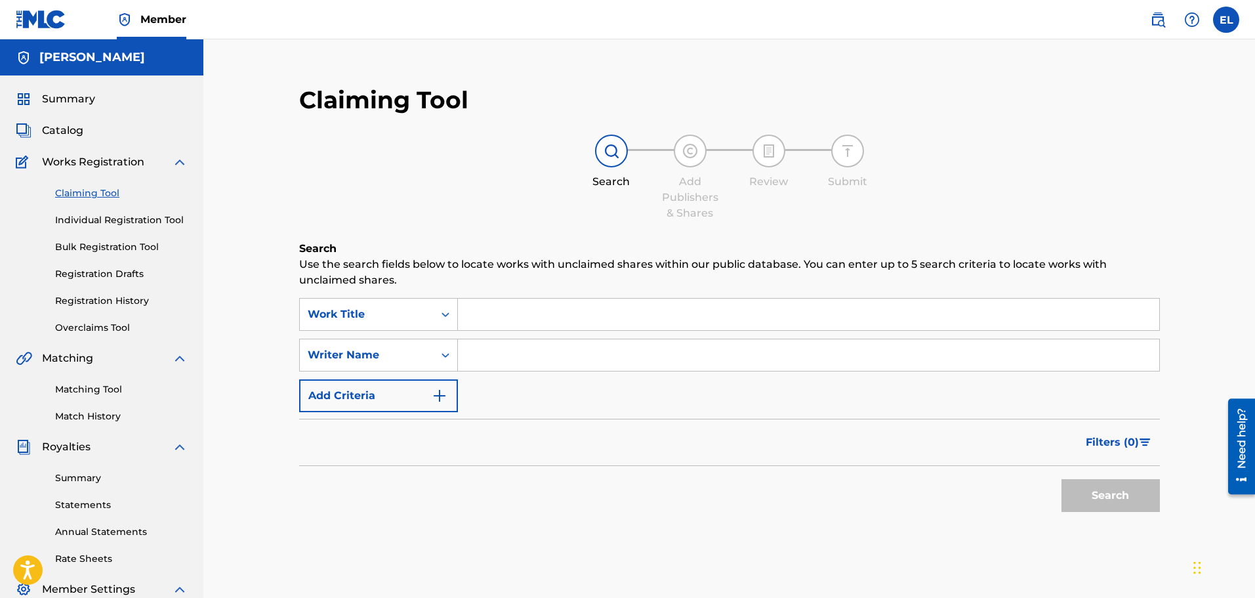
click at [138, 161] on span "Works Registration" at bounding box center [93, 162] width 102 height 16
click at [52, 133] on span "Catalog" at bounding box center [62, 131] width 41 height 16
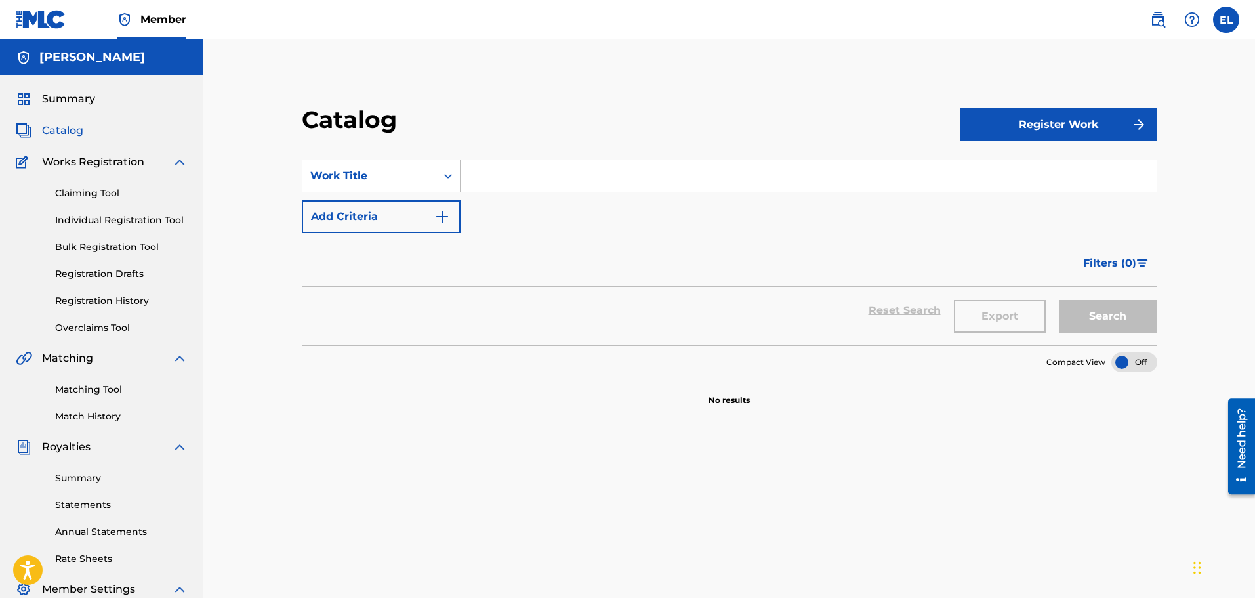
click at [63, 98] on span "Summary" at bounding box center [68, 99] width 53 height 16
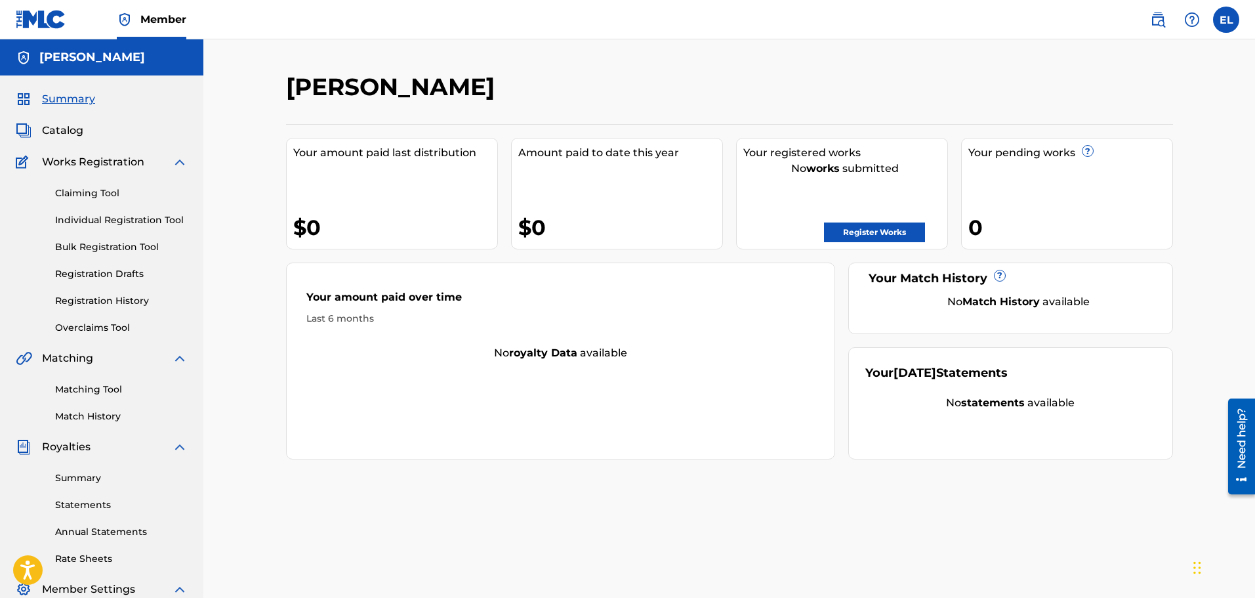
click at [1221, 10] on label at bounding box center [1226, 20] width 26 height 26
click at [1226, 20] on input "EL [PERSON_NAME] [EMAIL_ADDRESS][DOMAIN_NAME] Notification Preferences Profile …" at bounding box center [1226, 20] width 0 height 0
click at [1221, 14] on div "EL EL [PERSON_NAME] [EMAIL_ADDRESS][DOMAIN_NAME] Notification Preferences Profi…" at bounding box center [1226, 20] width 26 height 26
click at [1229, 24] on label at bounding box center [1226, 20] width 26 height 26
click at [1226, 20] on input "EL [PERSON_NAME] [EMAIL_ADDRESS][DOMAIN_NAME] Notification Preferences Profile …" at bounding box center [1226, 20] width 0 height 0
